Goal: Information Seeking & Learning: Learn about a topic

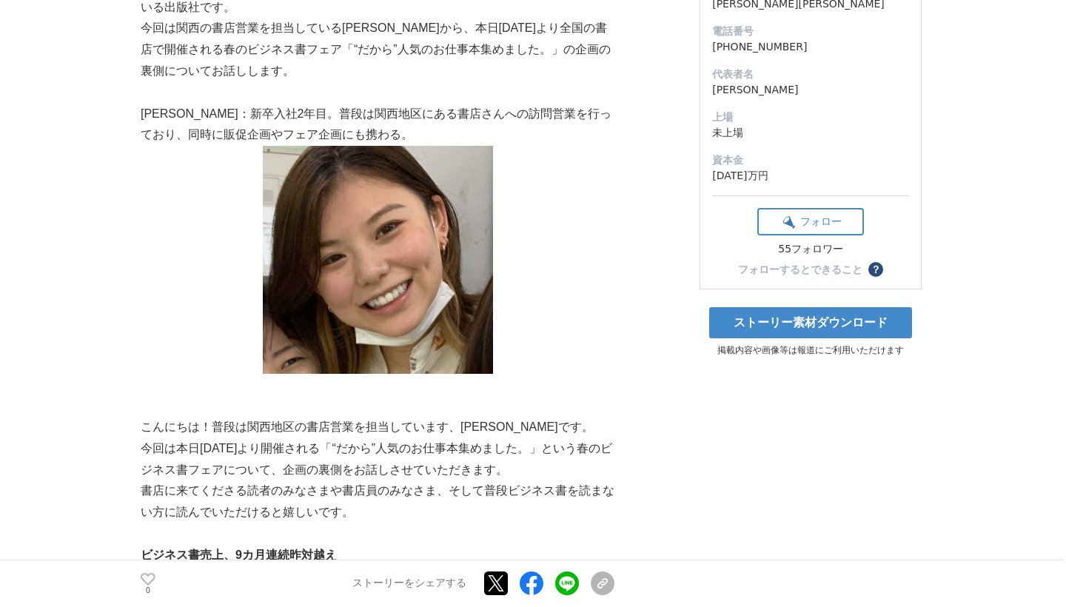
scroll to position [326, 0]
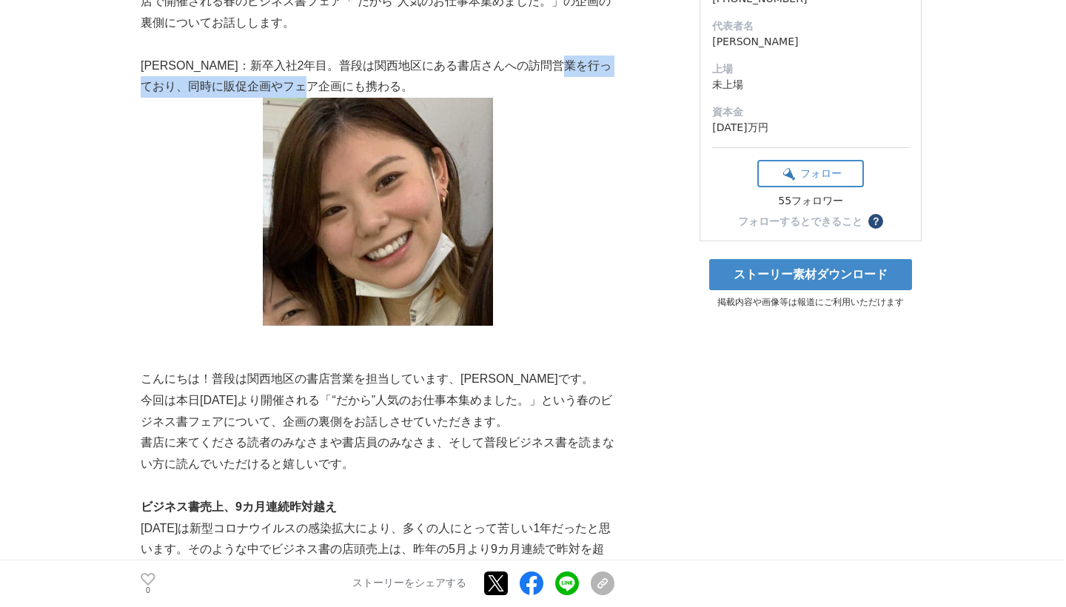
drag, startPoint x: 361, startPoint y: 76, endPoint x: 154, endPoint y: 78, distance: 207.3
click at [154, 78] on p "[PERSON_NAME]：新卒入社2年目。普段は関西地区にある書店さんへの訪問営業を行っており、同時に販促企画やフェア企画にも携わる。" at bounding box center [378, 77] width 474 height 43
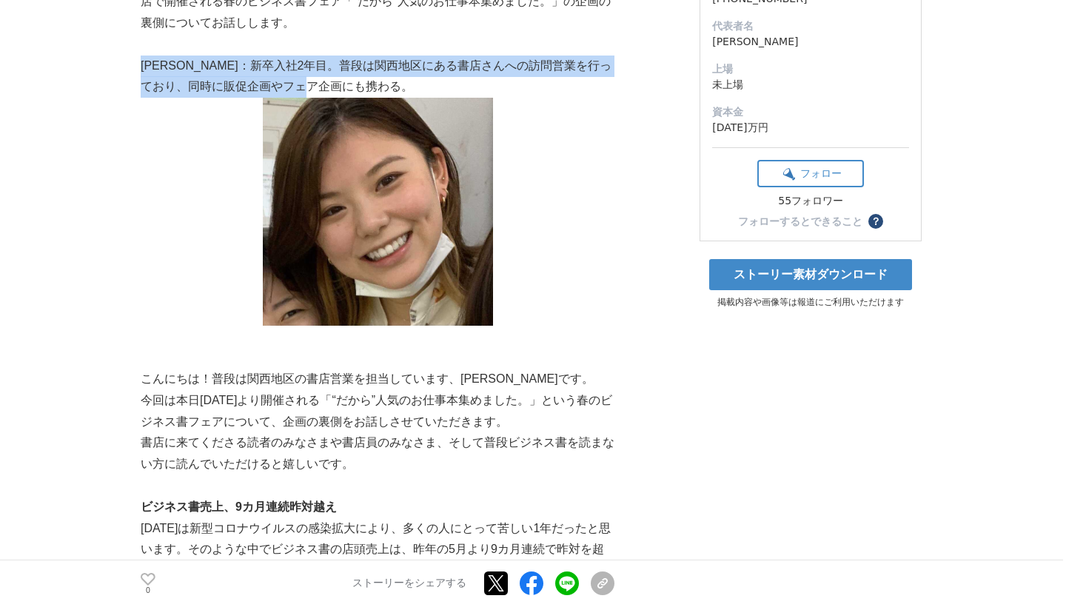
drag, startPoint x: 142, startPoint y: 61, endPoint x: 375, endPoint y: 86, distance: 234.5
click at [375, 86] on p "[PERSON_NAME]：新卒入社2年目。普段は関西地区にある書店さんへの訪問営業を行っており、同時に販促企画やフェア企画にも携わる。" at bounding box center [378, 77] width 474 height 43
click at [373, 80] on p "[PERSON_NAME]：新卒入社2年目。普段は関西地区にある書店さんへの訪問営業を行っており、同時に販促企画やフェア企画にも携わる。" at bounding box center [378, 77] width 474 height 43
drag, startPoint x: 375, startPoint y: 78, endPoint x: 150, endPoint y: 61, distance: 225.0
click at [150, 61] on p "[PERSON_NAME]：新卒入社2年目。普段は関西地区にある書店さんへの訪問営業を行っており、同時に販促企画やフェア企画にも携わる。" at bounding box center [378, 77] width 474 height 43
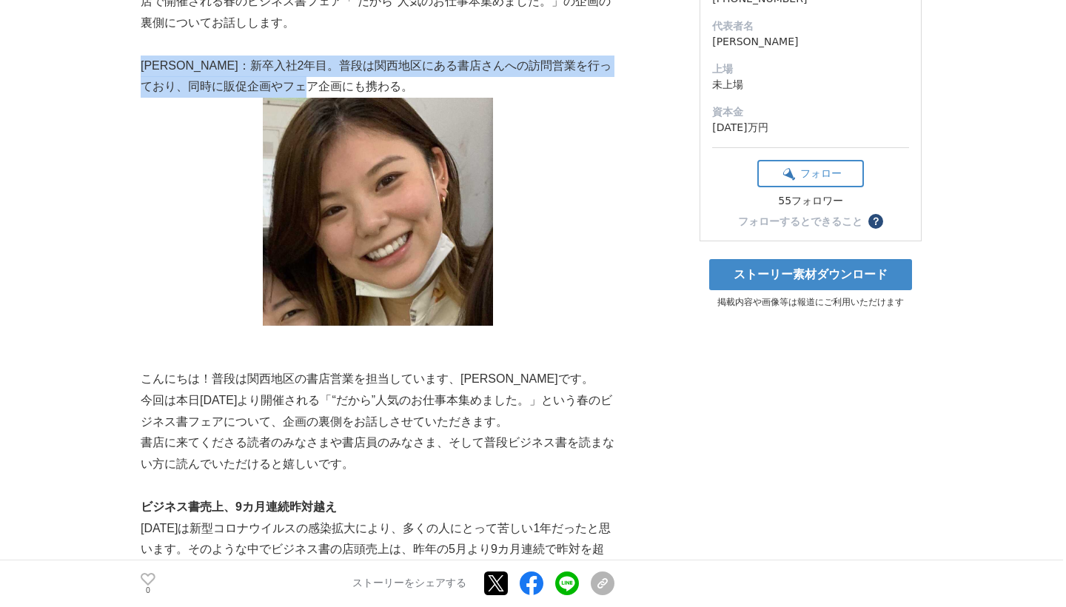
drag, startPoint x: 144, startPoint y: 58, endPoint x: 378, endPoint y: 73, distance: 233.7
click at [378, 73] on p "[PERSON_NAME]：新卒入社2年目。普段は関西地区にある書店さんへの訪問営業を行っており、同時に販促企画やフェア企画にも携わる。" at bounding box center [378, 77] width 474 height 43
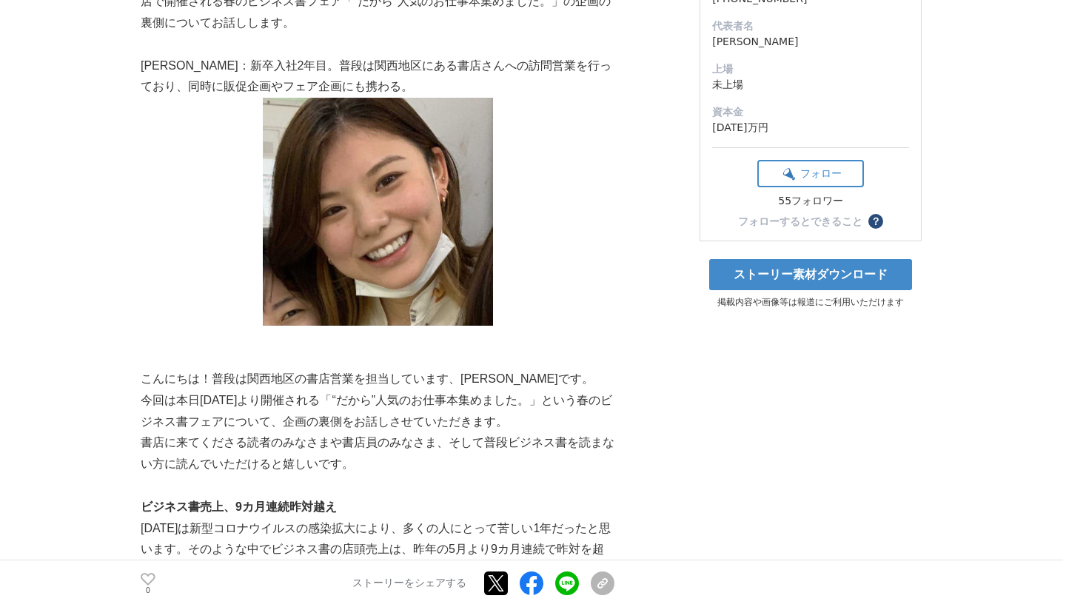
click at [211, 129] on p at bounding box center [378, 212] width 474 height 228
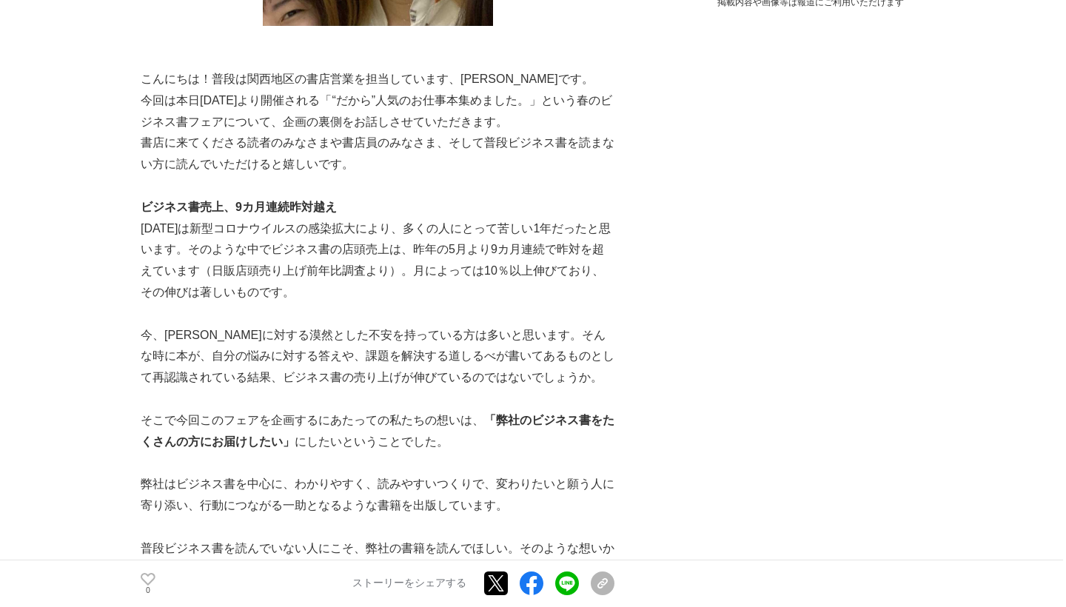
scroll to position [655, 0]
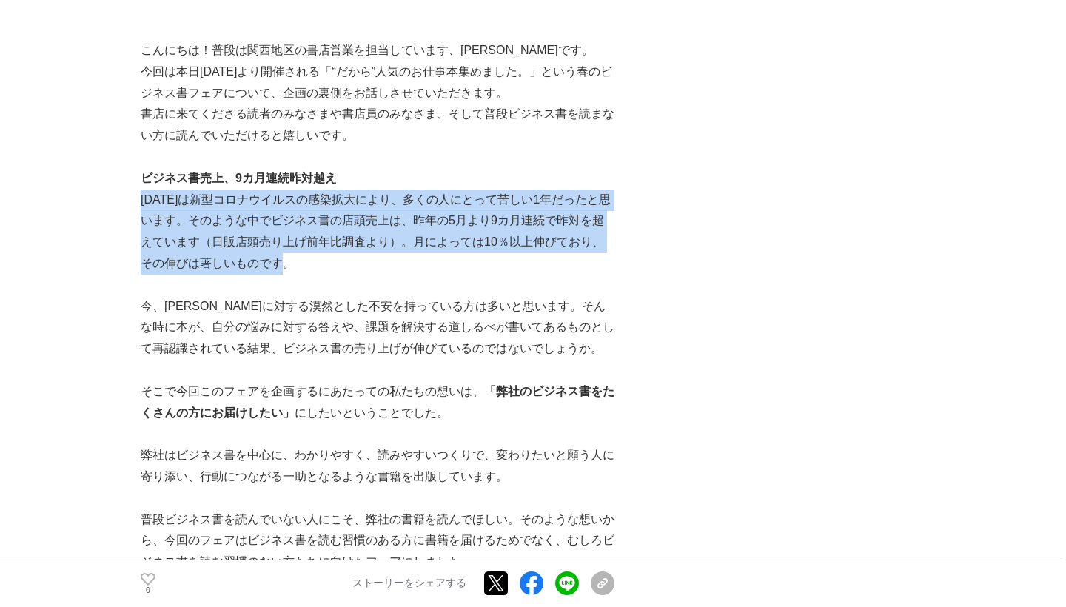
drag, startPoint x: 324, startPoint y: 255, endPoint x: 143, endPoint y: 187, distance: 193.8
click at [143, 190] on p "[DATE]は新型コロナウイルスの感染拡大により、多くの人にとって苦しい1年だったと思います。そのような中でビジネス書の店頭売上は、昨年の5月より9カ月連続で…" at bounding box center [378, 232] width 474 height 85
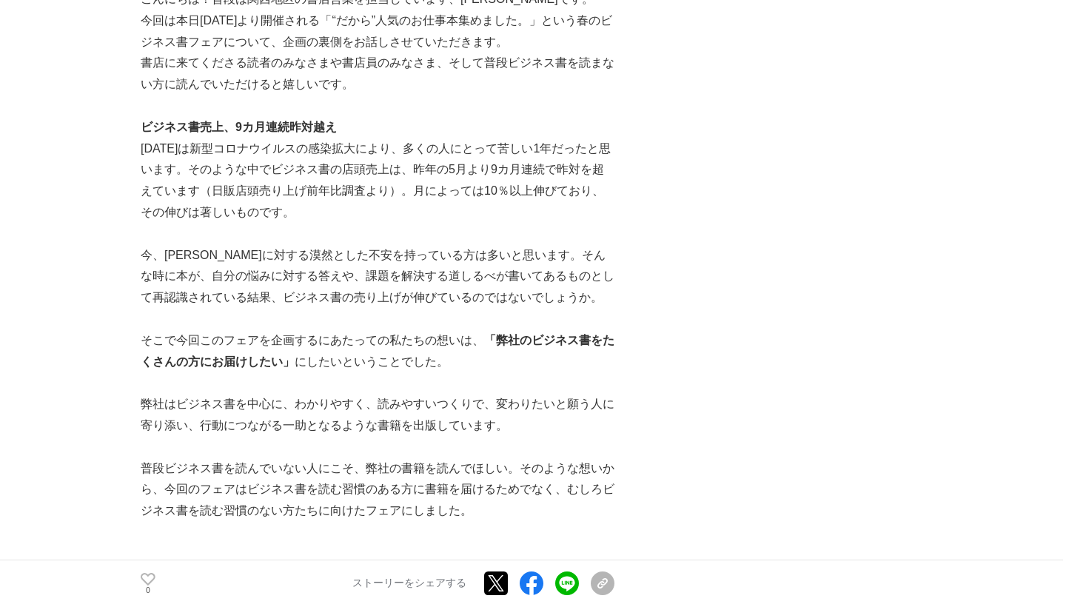
scroll to position [743, 0]
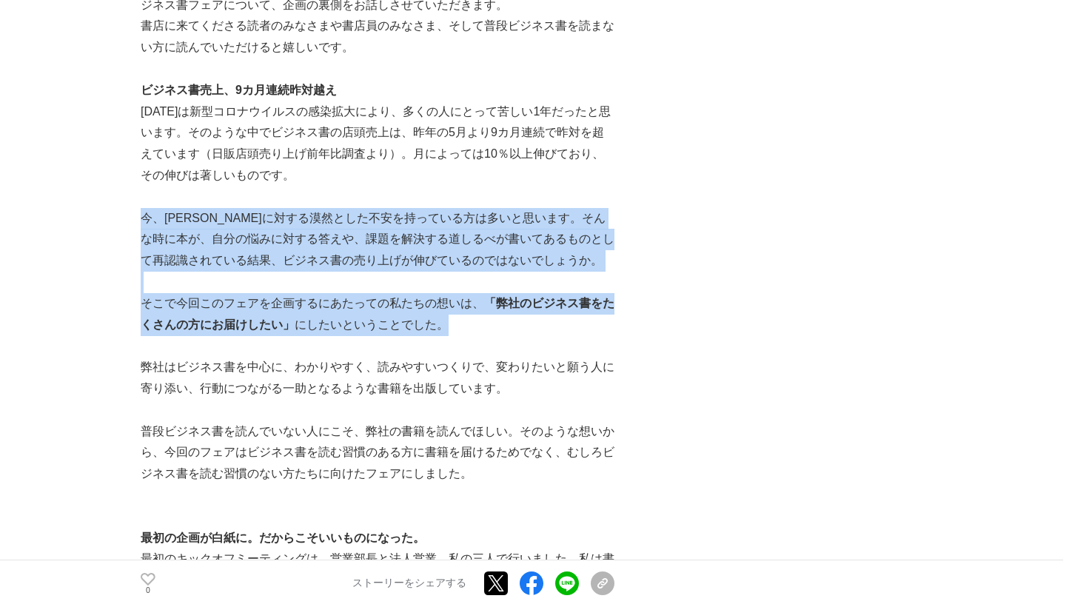
drag, startPoint x: 145, startPoint y: 201, endPoint x: 478, endPoint y: 306, distance: 348.5
click at [476, 306] on p "そこで今回このフェアを企画するにあたっての私たちの想いは、 「弊社のビジネス書をたくさんの方にお届けしたい」 にしたいということでした。" at bounding box center [378, 314] width 474 height 43
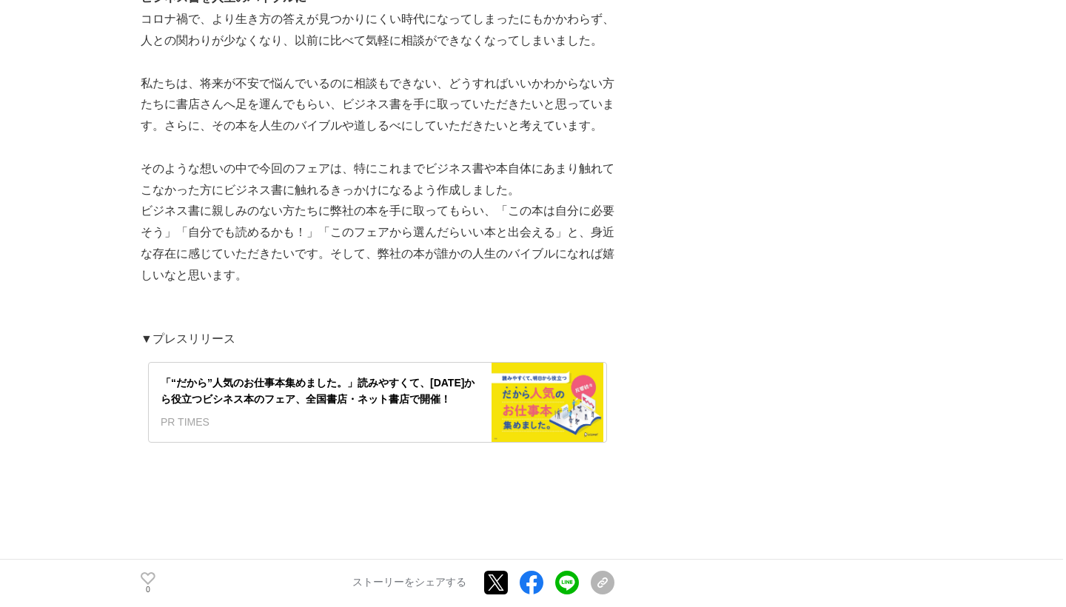
scroll to position [2834, 0]
